Goal: Information Seeking & Learning: Check status

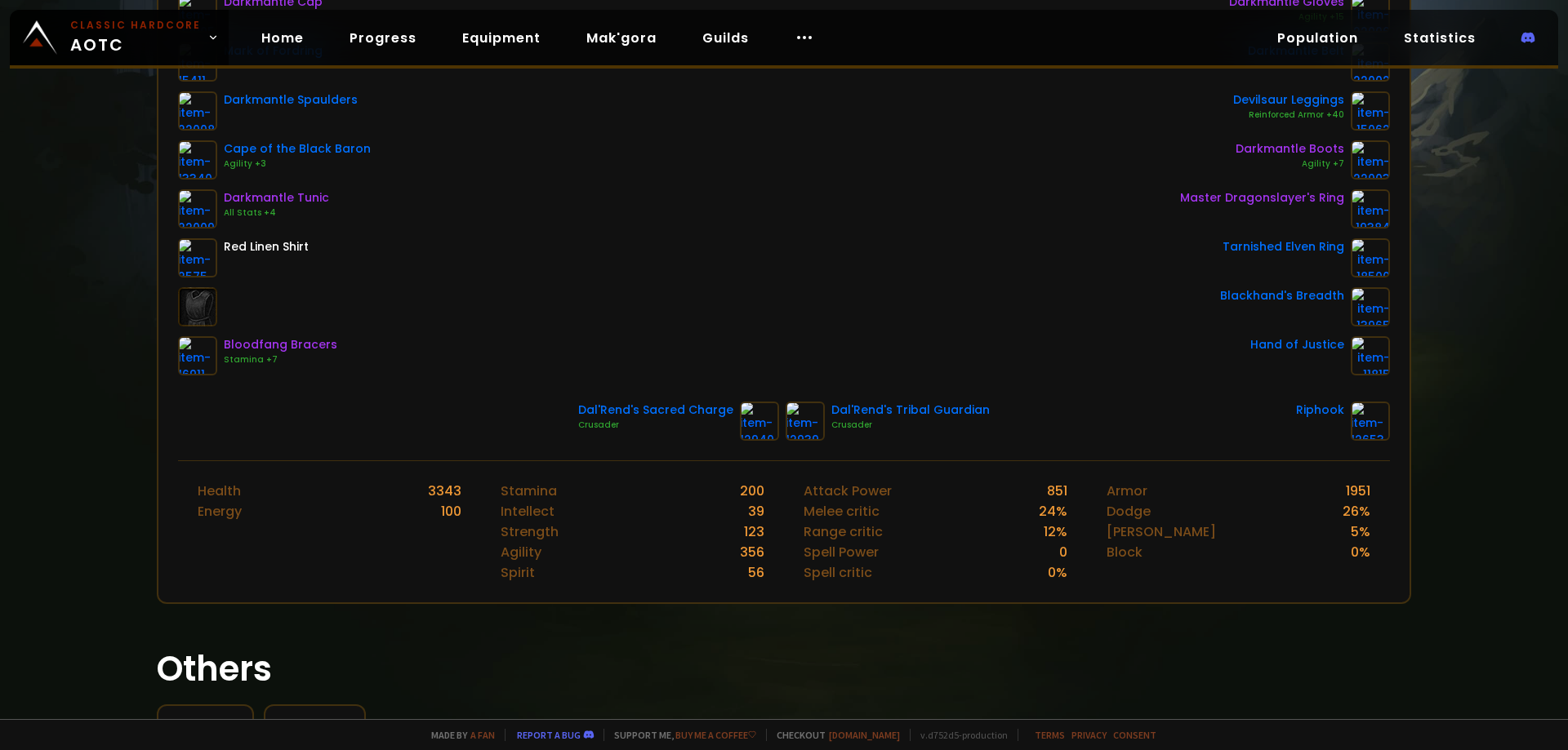
scroll to position [326, 0]
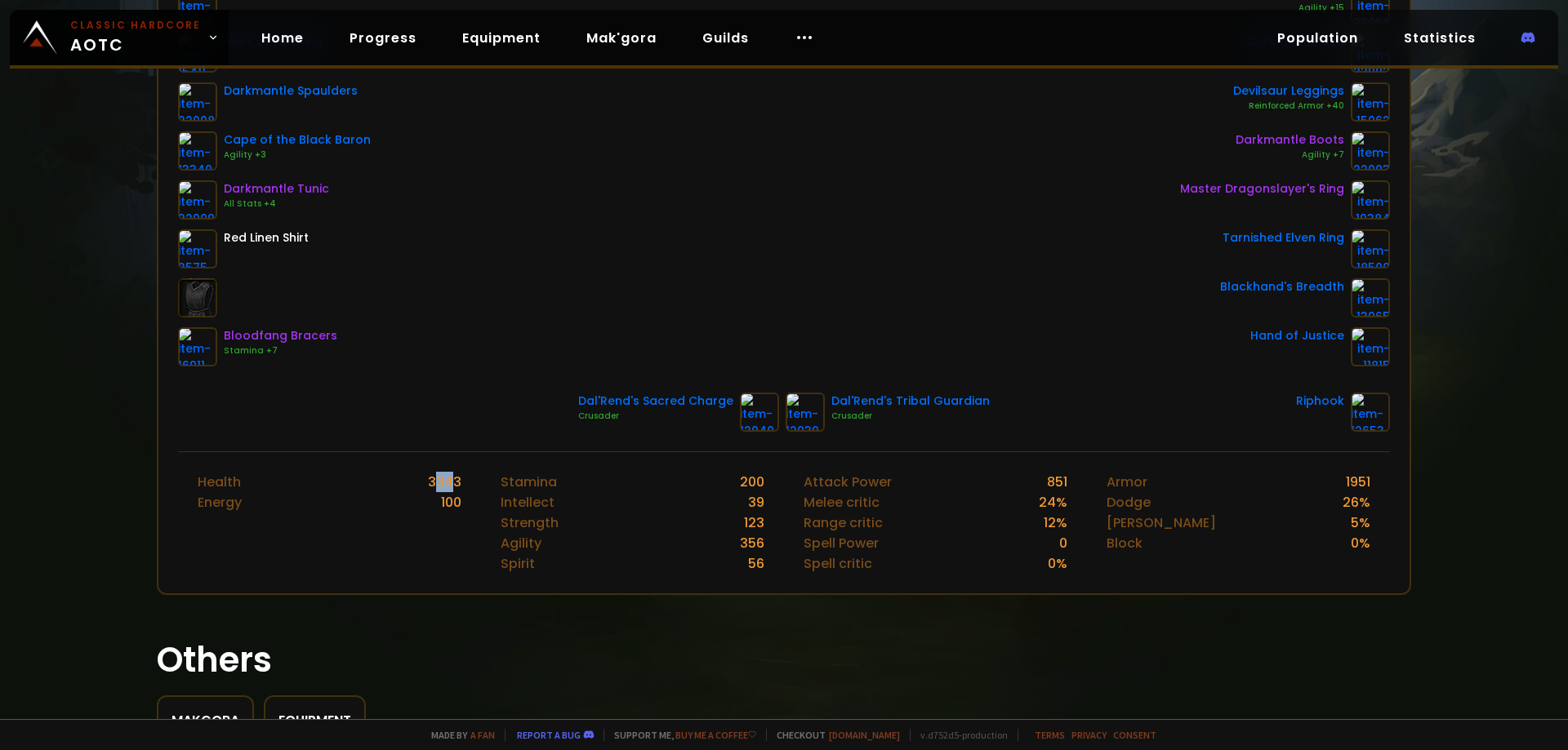
drag, startPoint x: 435, startPoint y: 478, endPoint x: 452, endPoint y: 479, distance: 17.0
click at [451, 479] on div "3343" at bounding box center [444, 481] width 34 height 20
click at [452, 479] on div "3343" at bounding box center [444, 481] width 34 height 20
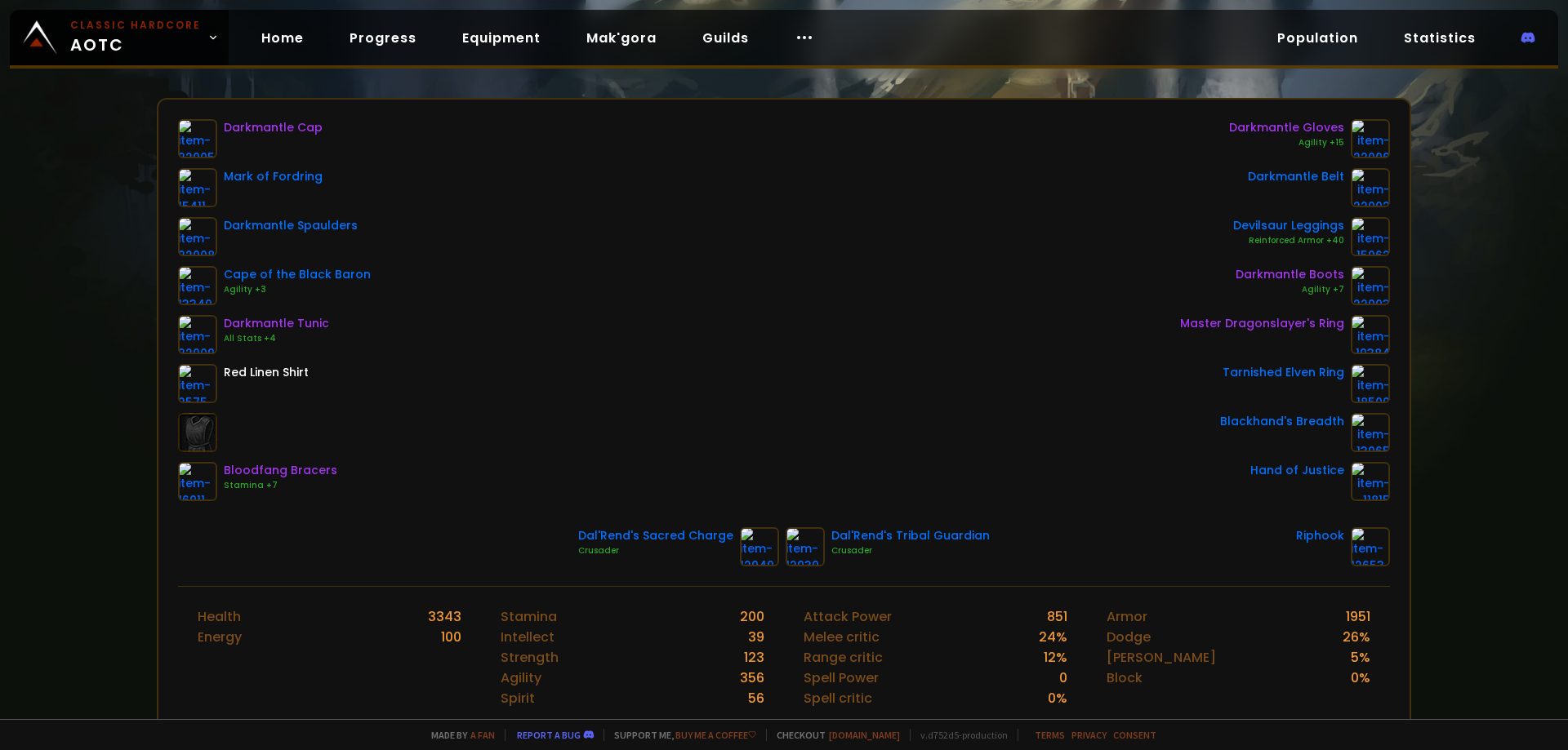
scroll to position [0, 0]
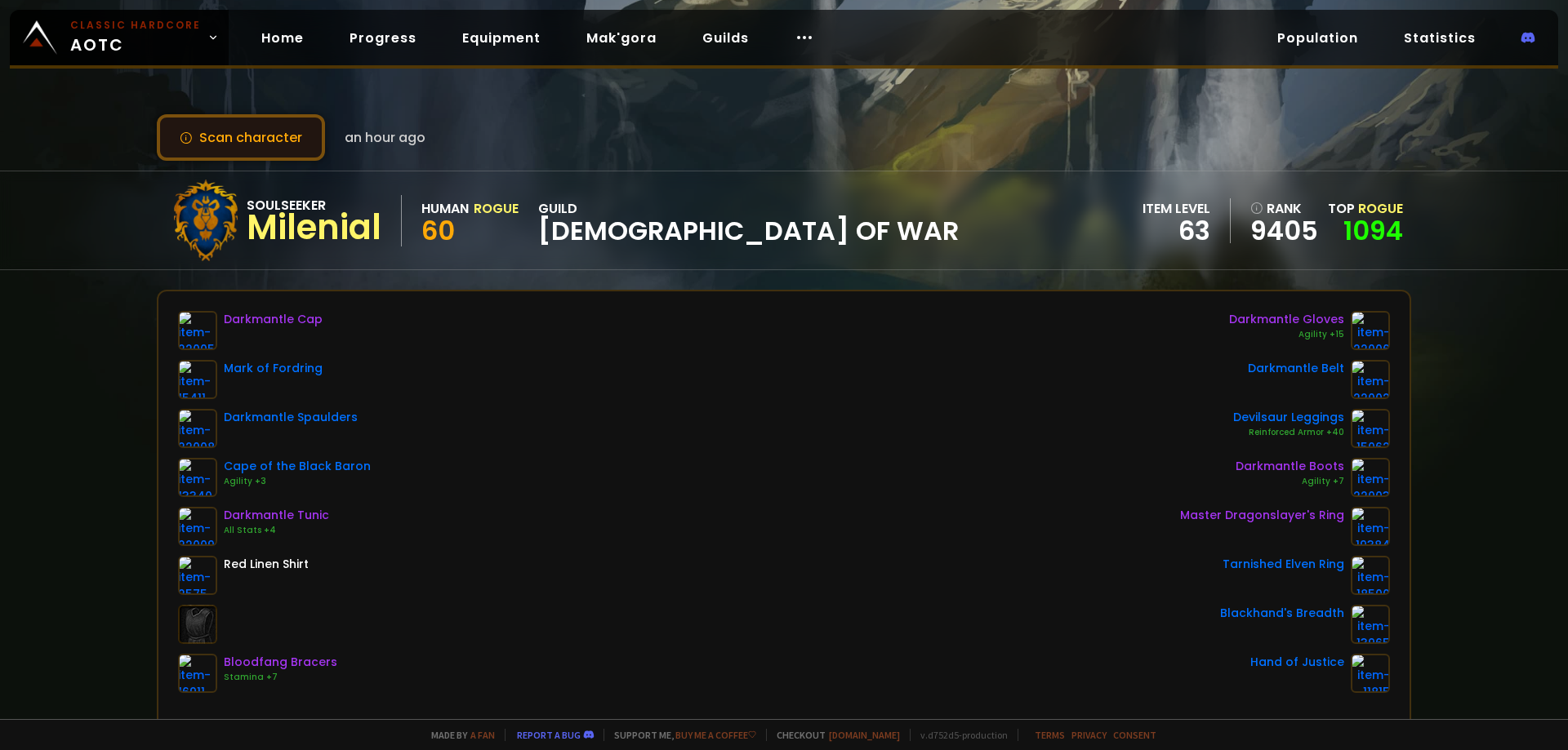
click at [246, 131] on button "Scan character" at bounding box center [241, 137] width 169 height 46
drag, startPoint x: 338, startPoint y: 135, endPoint x: 371, endPoint y: 135, distance: 33.0
click at [371, 135] on div "Scan character an hour ago" at bounding box center [291, 137] width 269 height 46
click at [371, 135] on span "an hour ago" at bounding box center [385, 137] width 81 height 20
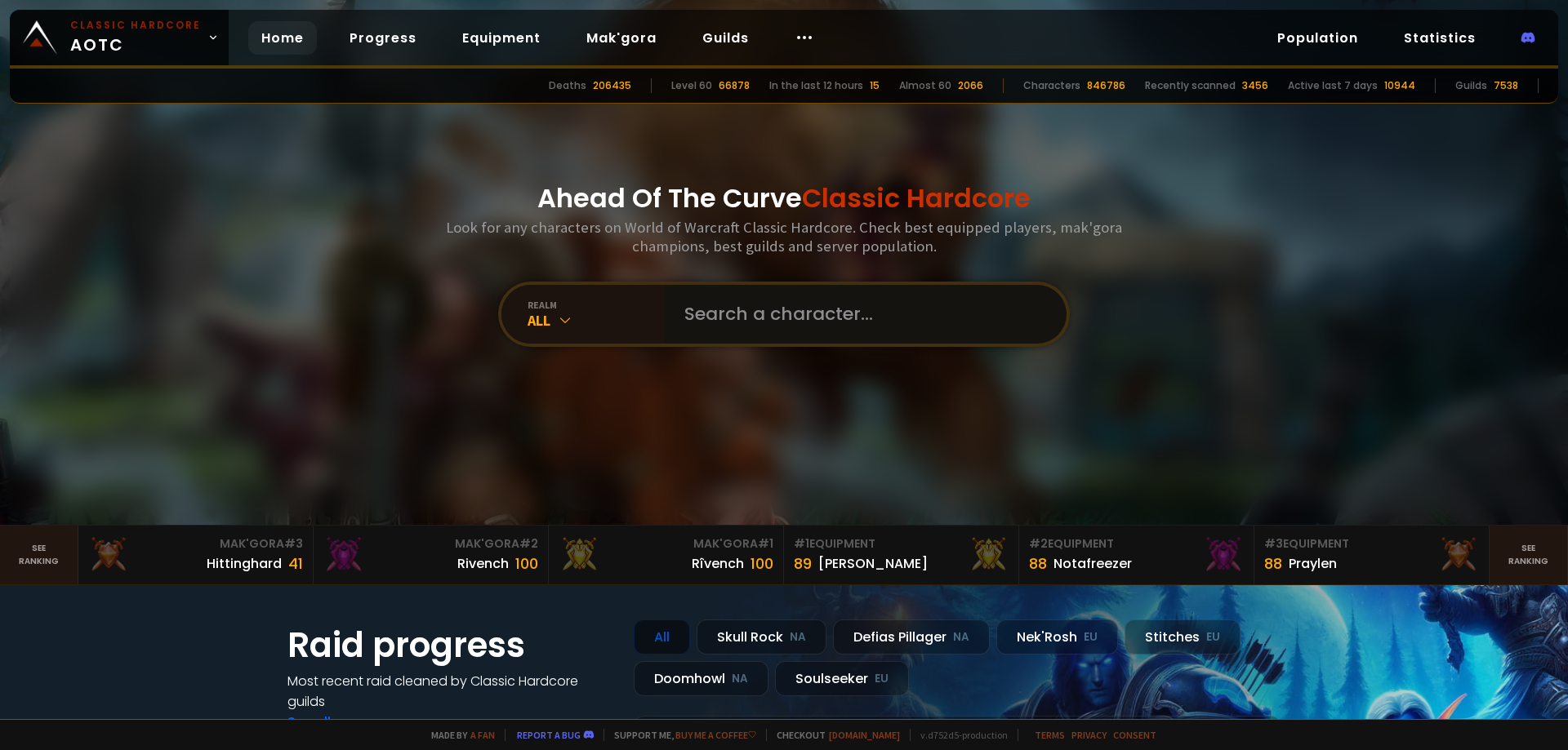
click at [788, 317] on input "text" at bounding box center [861, 314] width 372 height 59
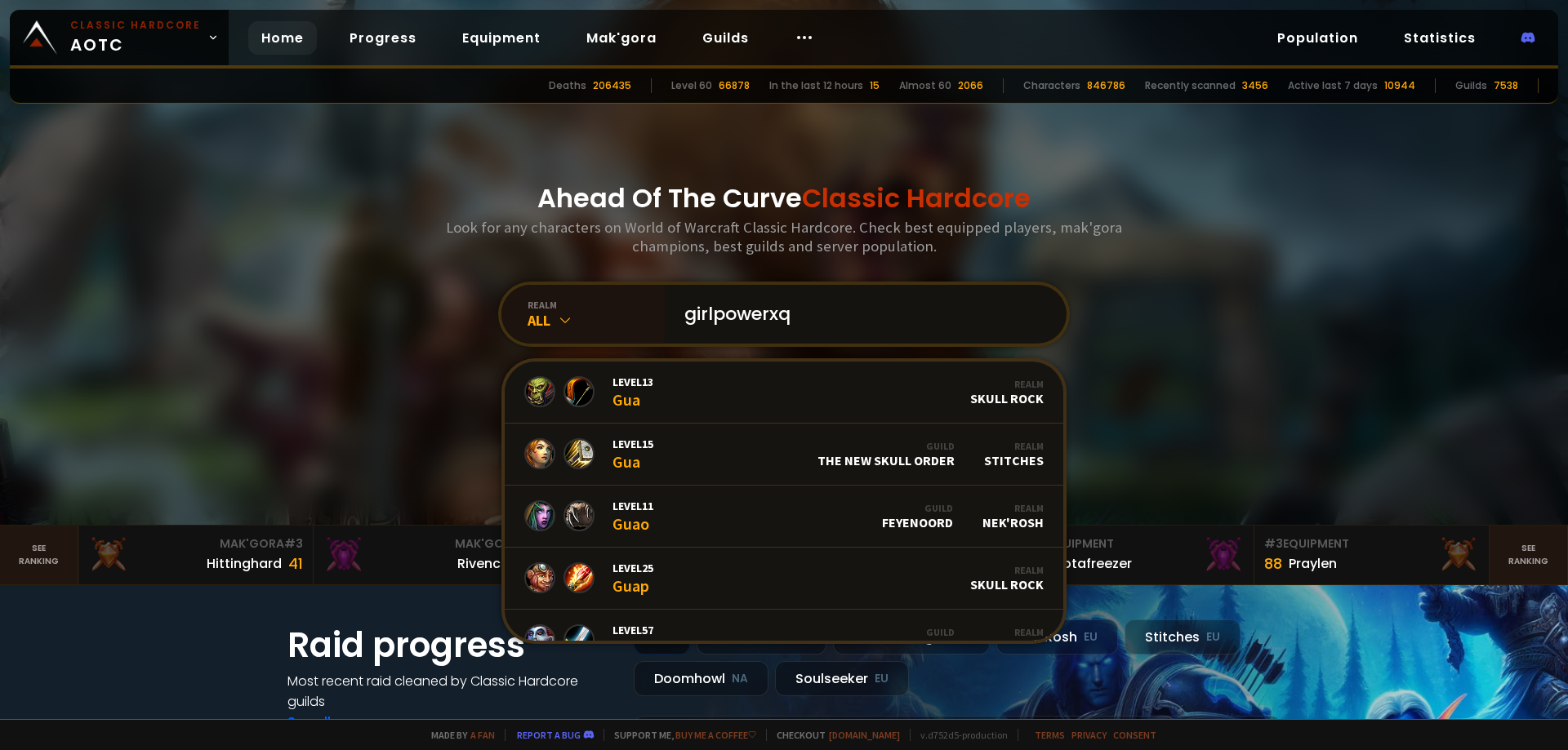
type input "girlpowerxqt"
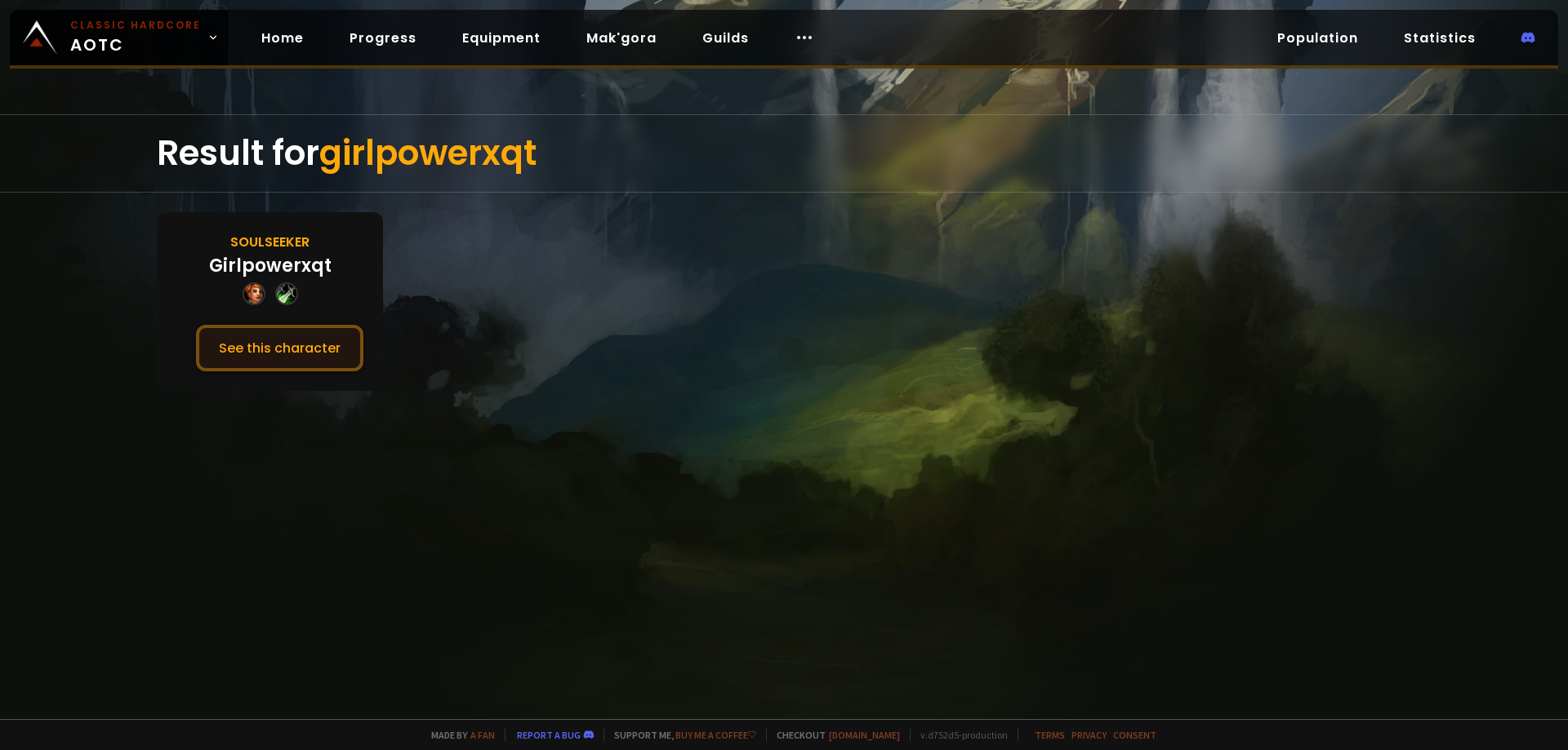
click at [306, 367] on button "See this character" at bounding box center [279, 348] width 168 height 46
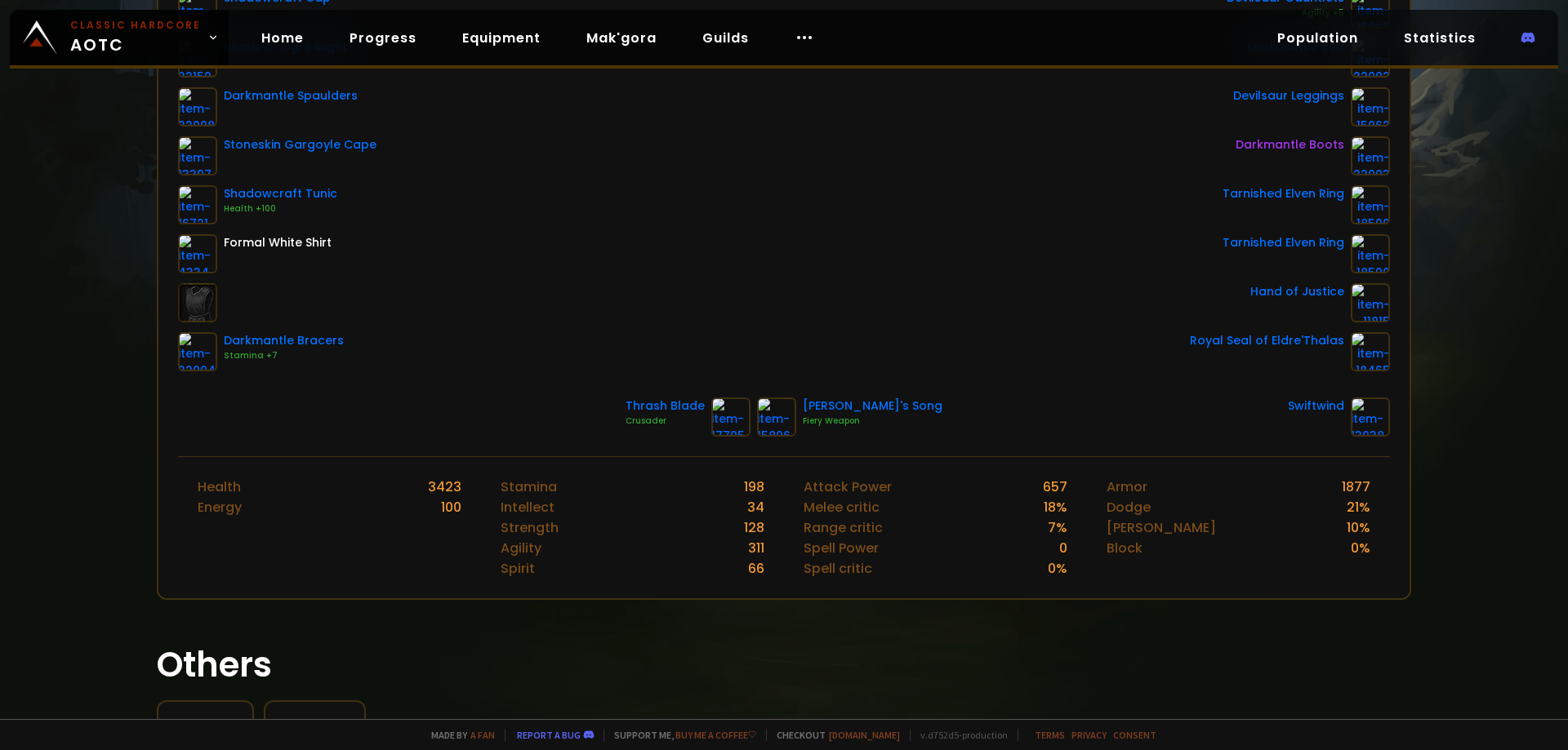
scroll to position [326, 0]
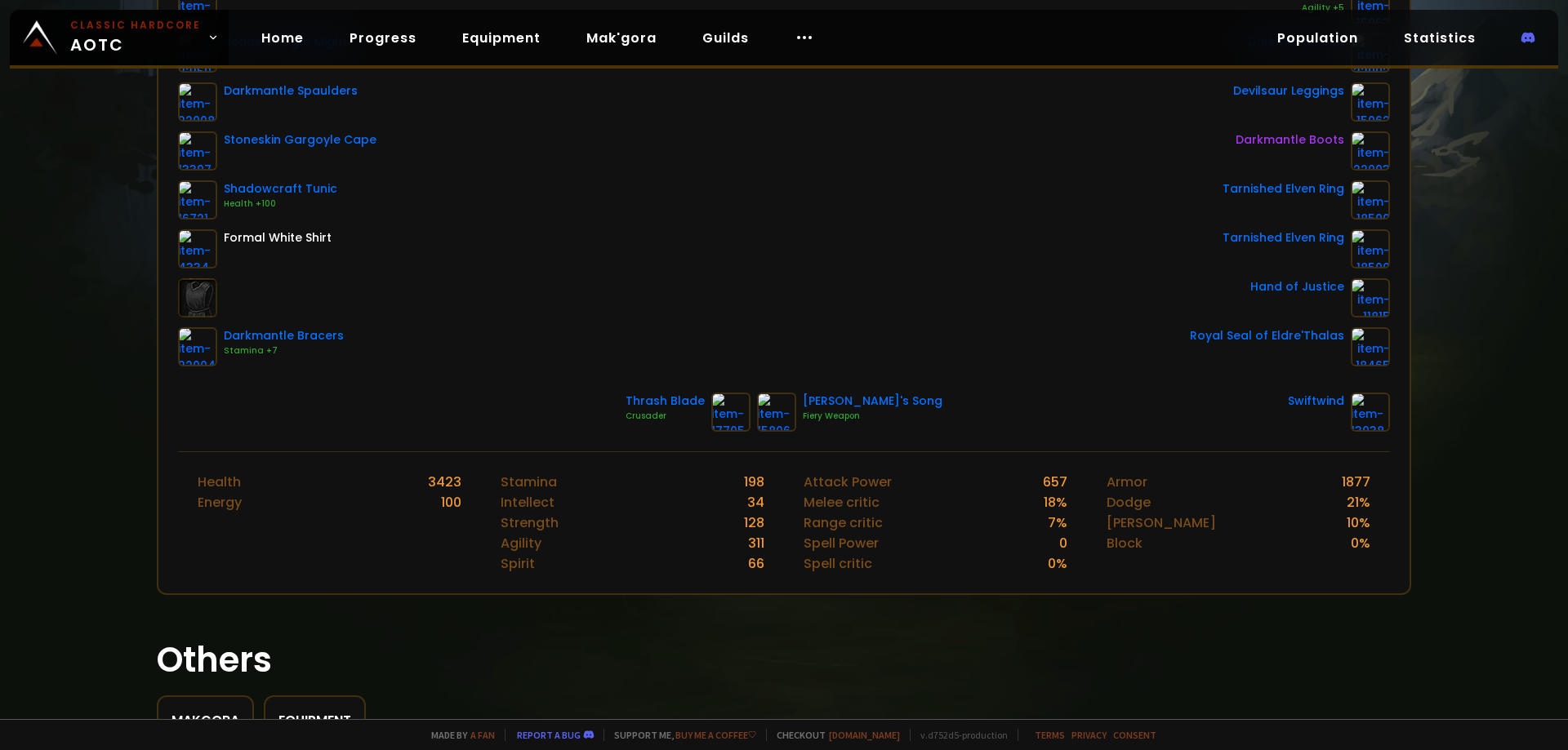
click at [744, 524] on div "128" at bounding box center [754, 522] width 20 height 20
drag, startPoint x: 736, startPoint y: 473, endPoint x: 758, endPoint y: 572, distance: 101.4
click at [758, 572] on div "Stamina 198 Intellect 34 Strength 128 Agility 311 Spirit 66" at bounding box center [632, 522] width 303 height 141
drag, startPoint x: 857, startPoint y: 482, endPoint x: 891, endPoint y: 484, distance: 34.1
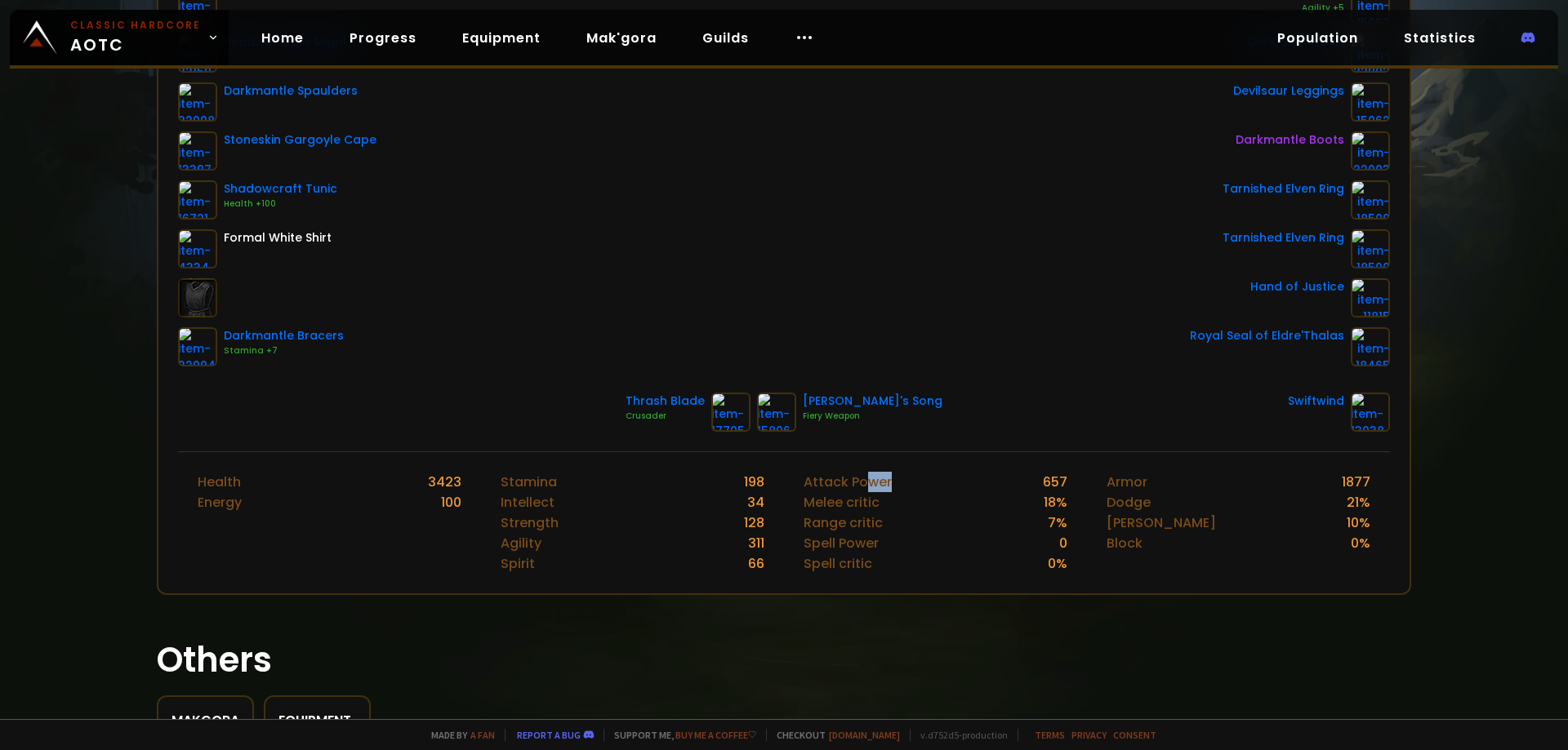
click at [891, 484] on div "Attack Power 657" at bounding box center [935, 481] width 263 height 20
drag, startPoint x: 858, startPoint y: 491, endPoint x: 902, endPoint y: 494, distance: 44.1
click at [901, 494] on div "Attack Power 657 Melee critic 18 % Range critic 7 % Spell Power 0 Spell critic …" at bounding box center [936, 522] width 303 height 141
click at [876, 500] on div "Melee critic 18 %" at bounding box center [935, 502] width 263 height 20
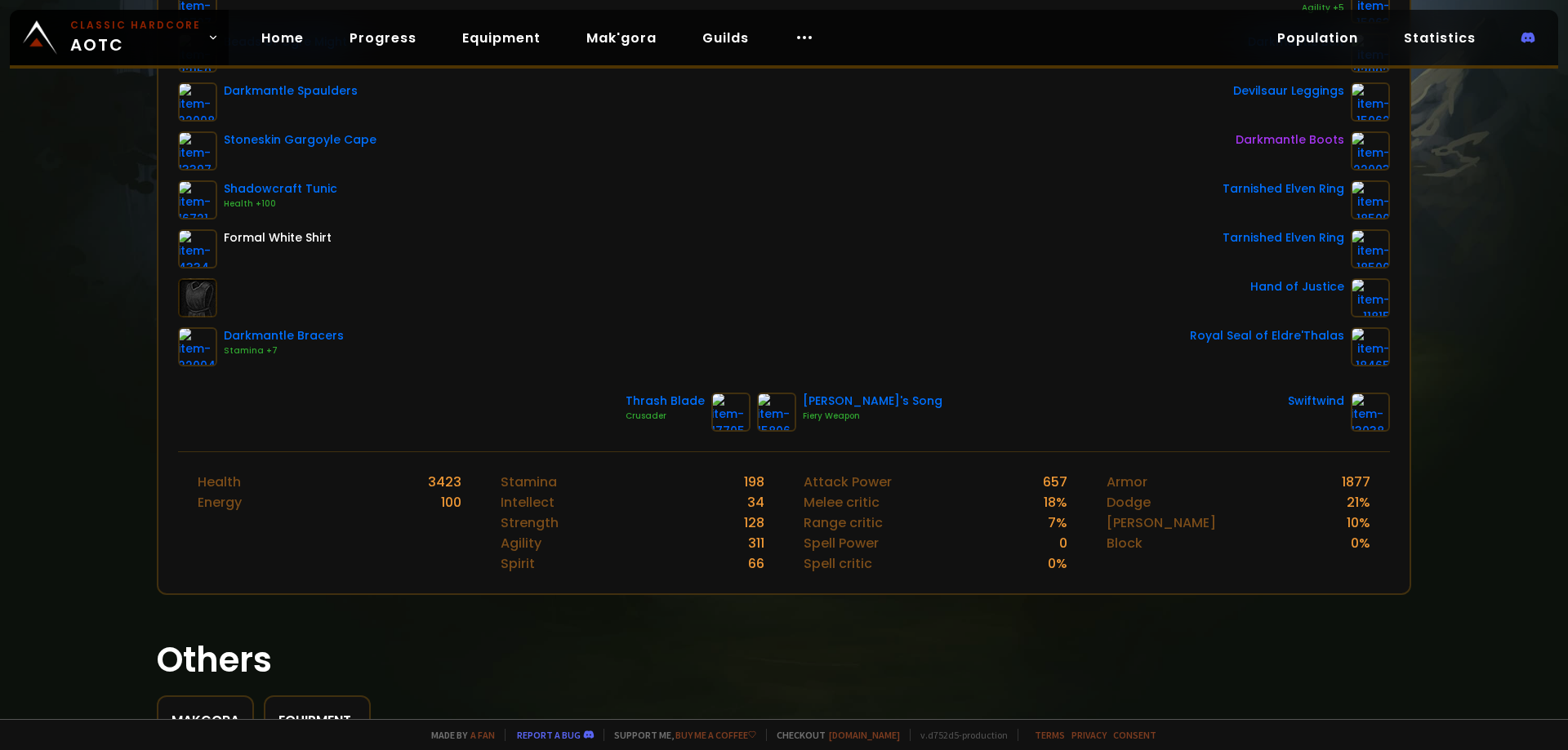
click at [811, 527] on div "Range critic" at bounding box center [843, 522] width 79 height 20
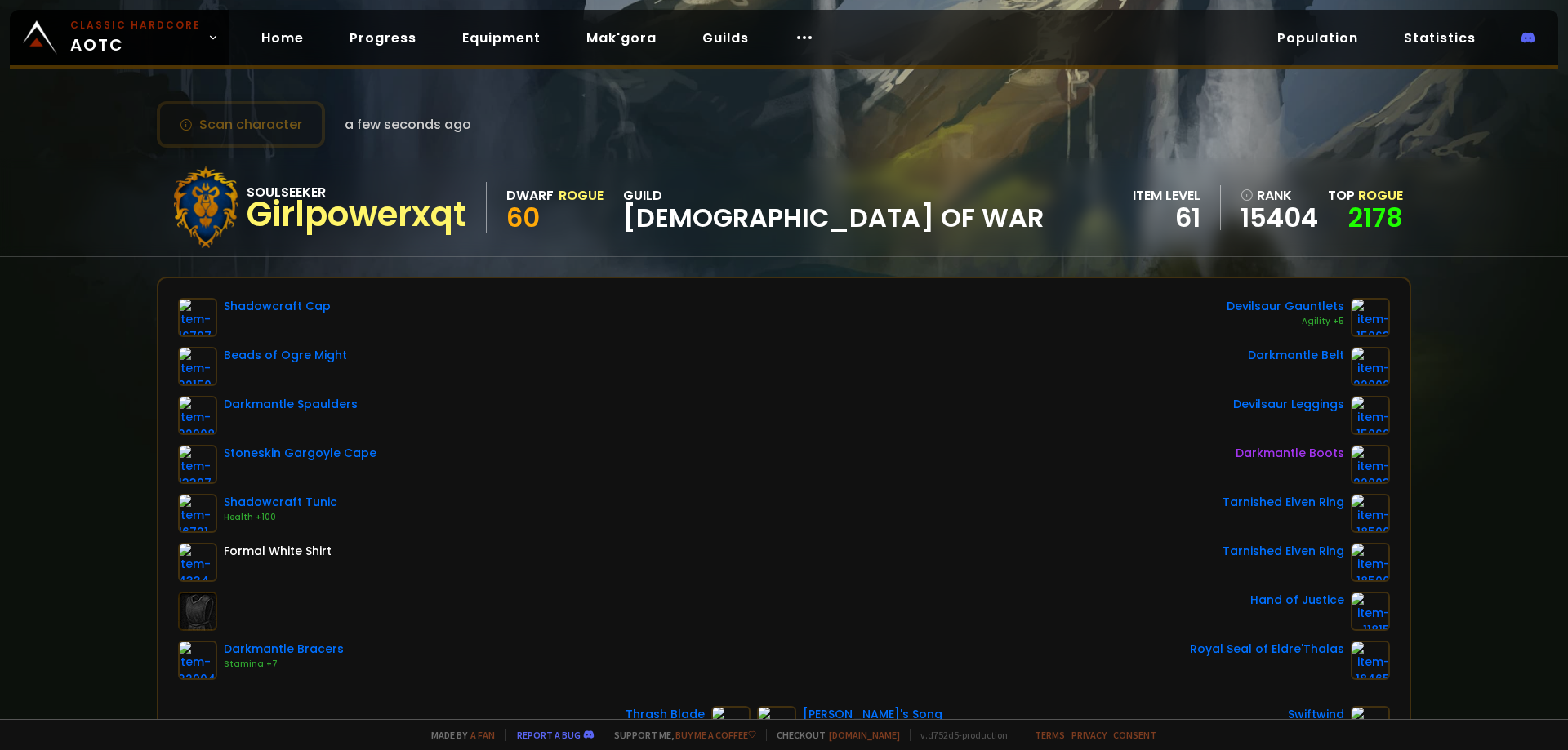
scroll to position [0, 0]
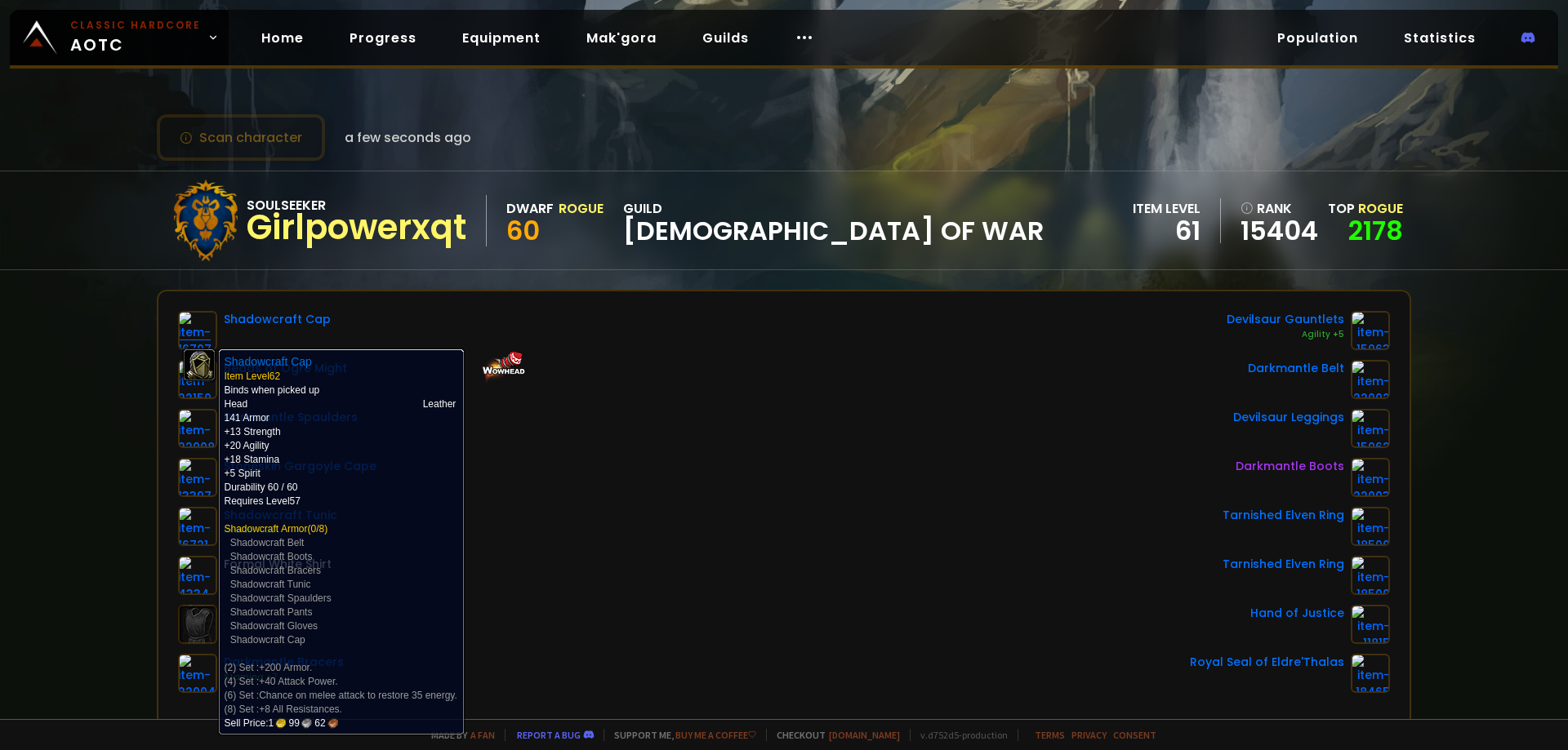
click at [191, 331] on img at bounding box center [198, 331] width 39 height 39
